Goal: Transaction & Acquisition: Book appointment/travel/reservation

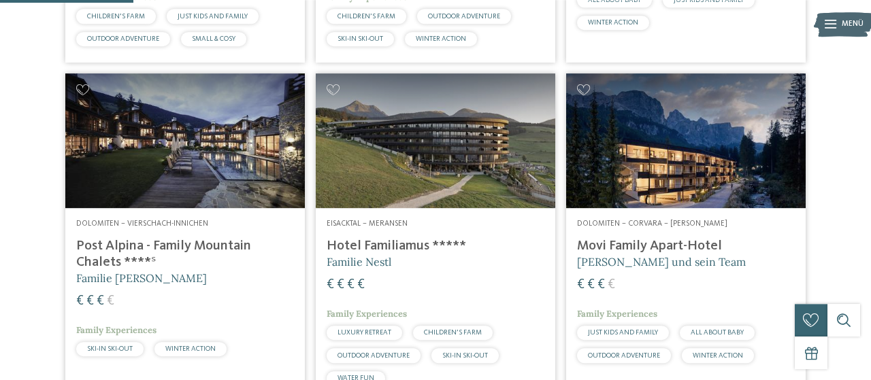
scroll to position [566, 0]
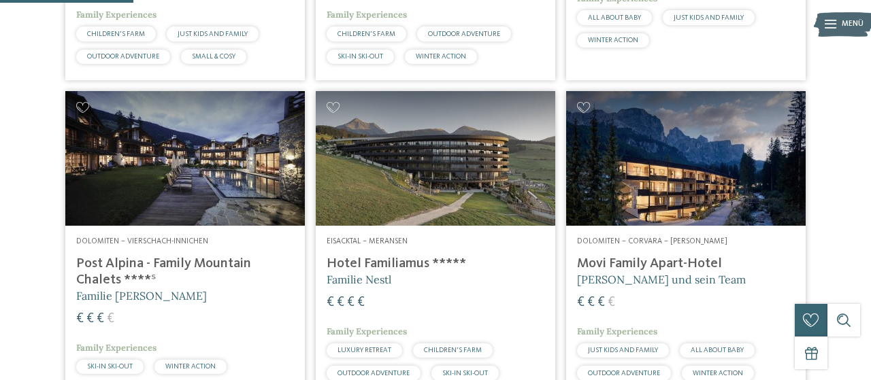
click at [394, 226] on img at bounding box center [435, 158] width 239 height 135
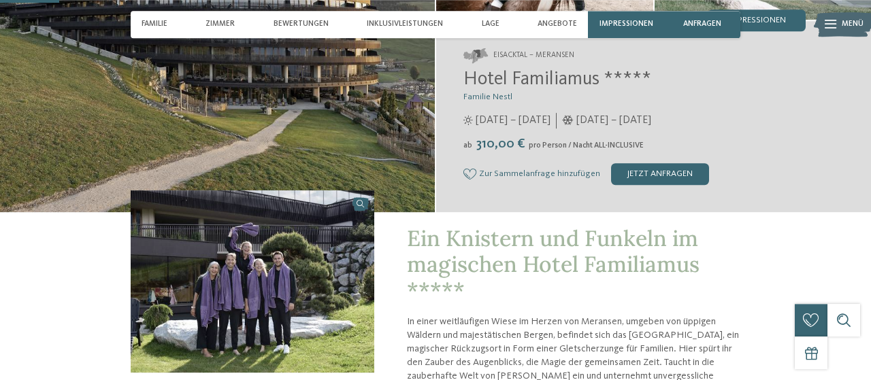
scroll to position [283, 0]
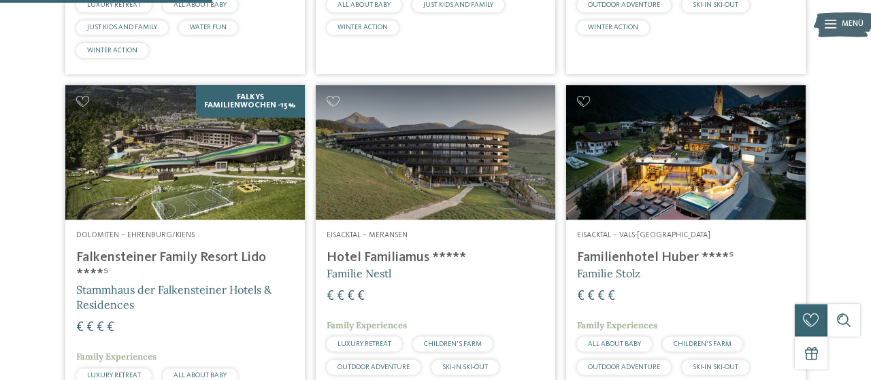
scroll to position [920, 0]
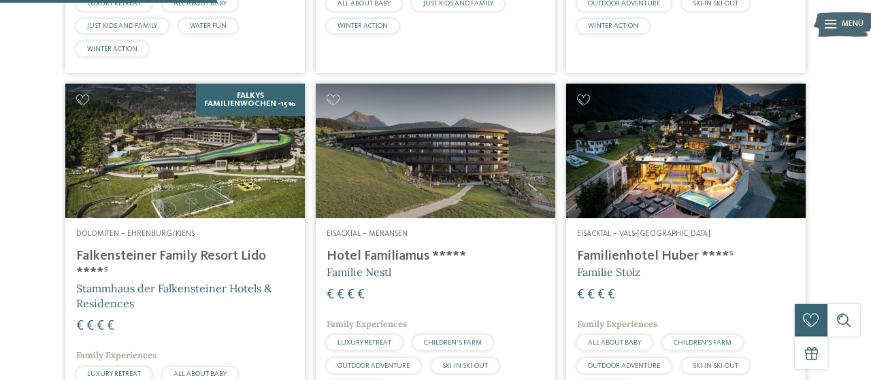
click at [231, 201] on img at bounding box center [184, 151] width 239 height 135
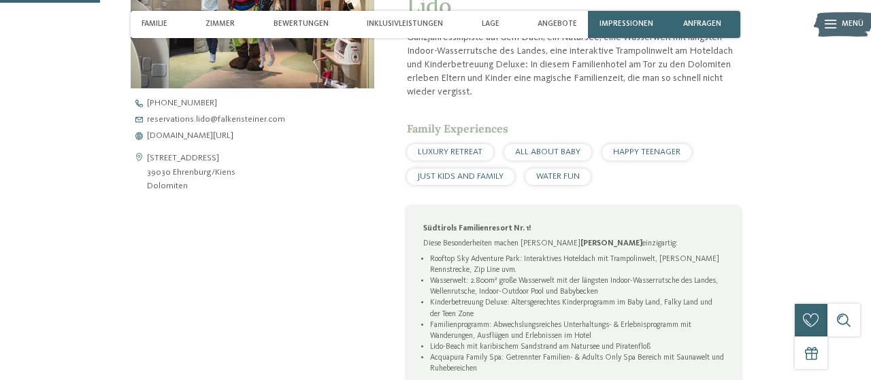
scroll to position [495, 0]
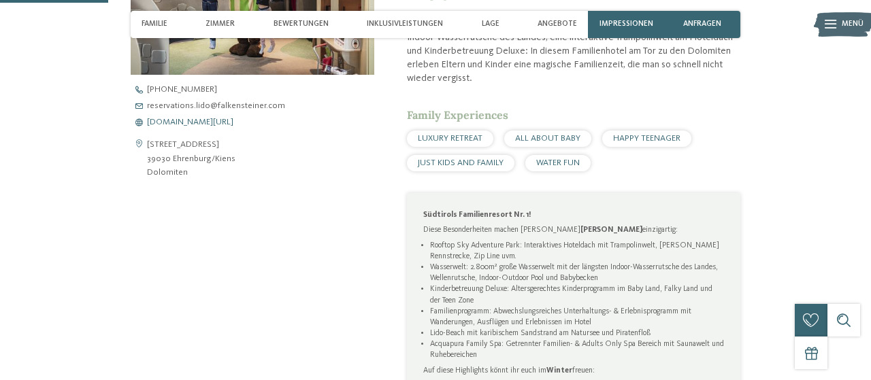
click at [198, 127] on span "[DOMAIN_NAME][URL]" at bounding box center [190, 122] width 86 height 9
